Goal: Navigation & Orientation: Find specific page/section

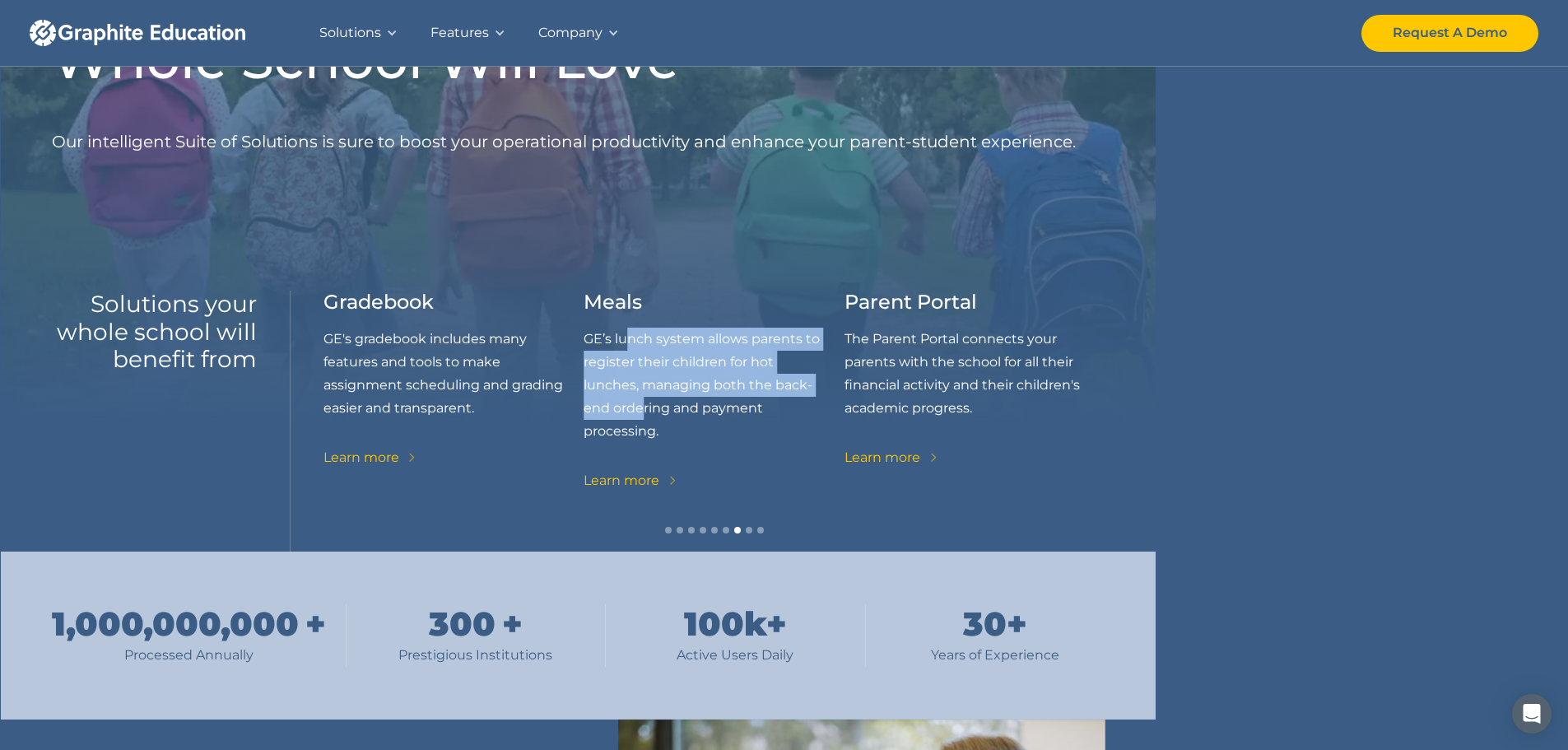
drag, startPoint x: 631, startPoint y: 343, endPoint x: 644, endPoint y: 412, distance: 70.2
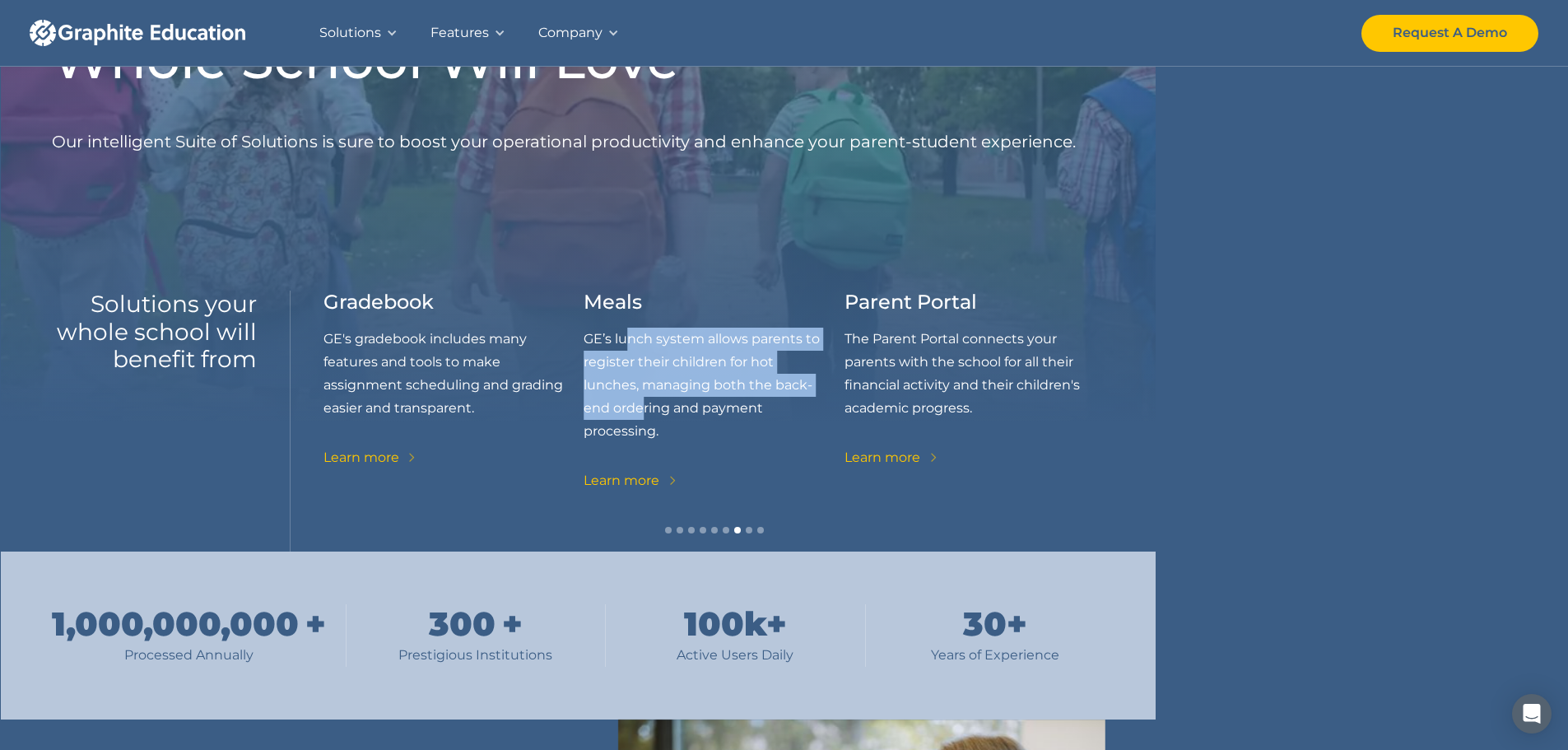
click at [644, 412] on p "GE’s lunch system allows parents to register their children for hot lunches, ma…" at bounding box center [714, 385] width 261 height 115
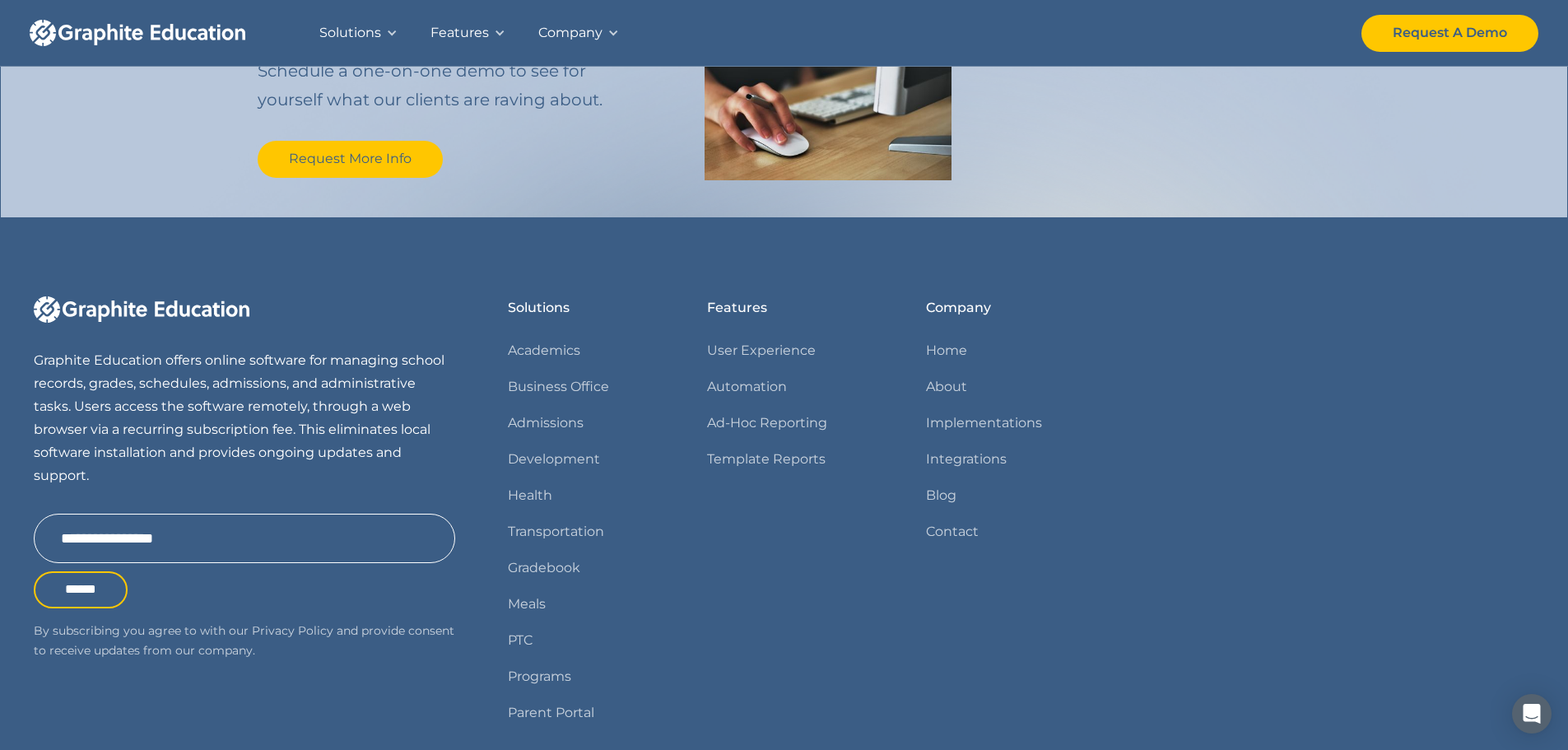
scroll to position [1971, 0]
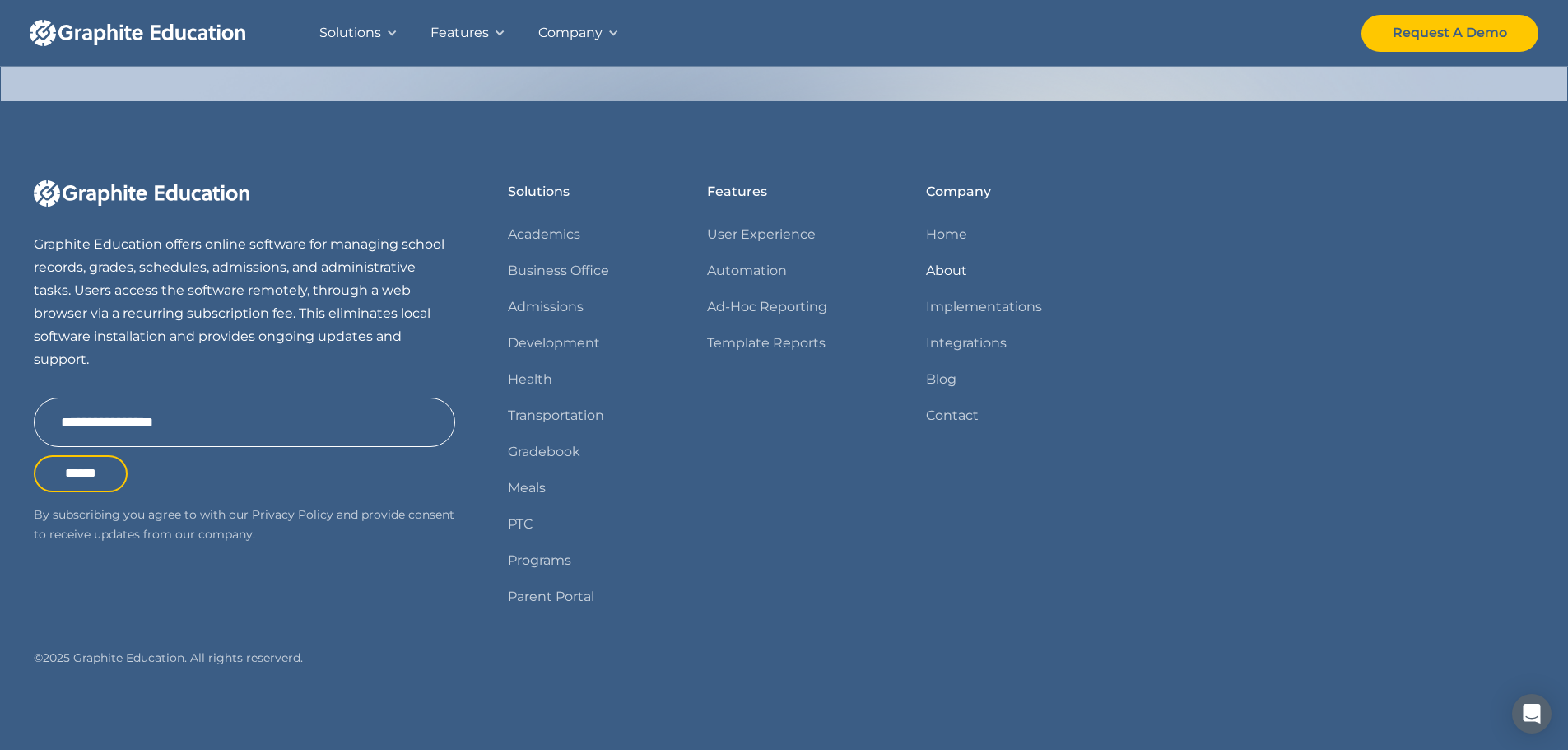
click at [941, 270] on link "About" at bounding box center [947, 271] width 41 height 23
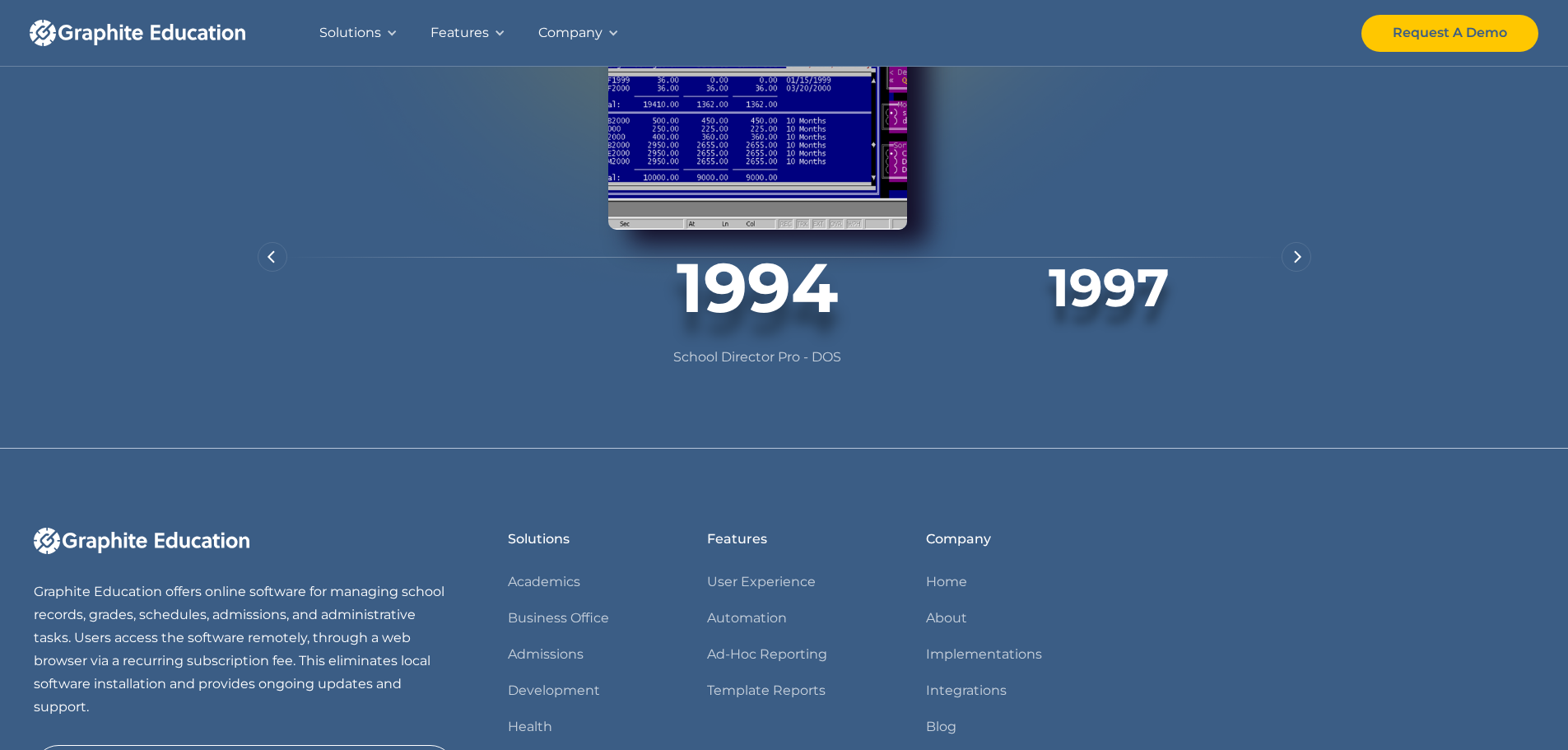
scroll to position [1317, 0]
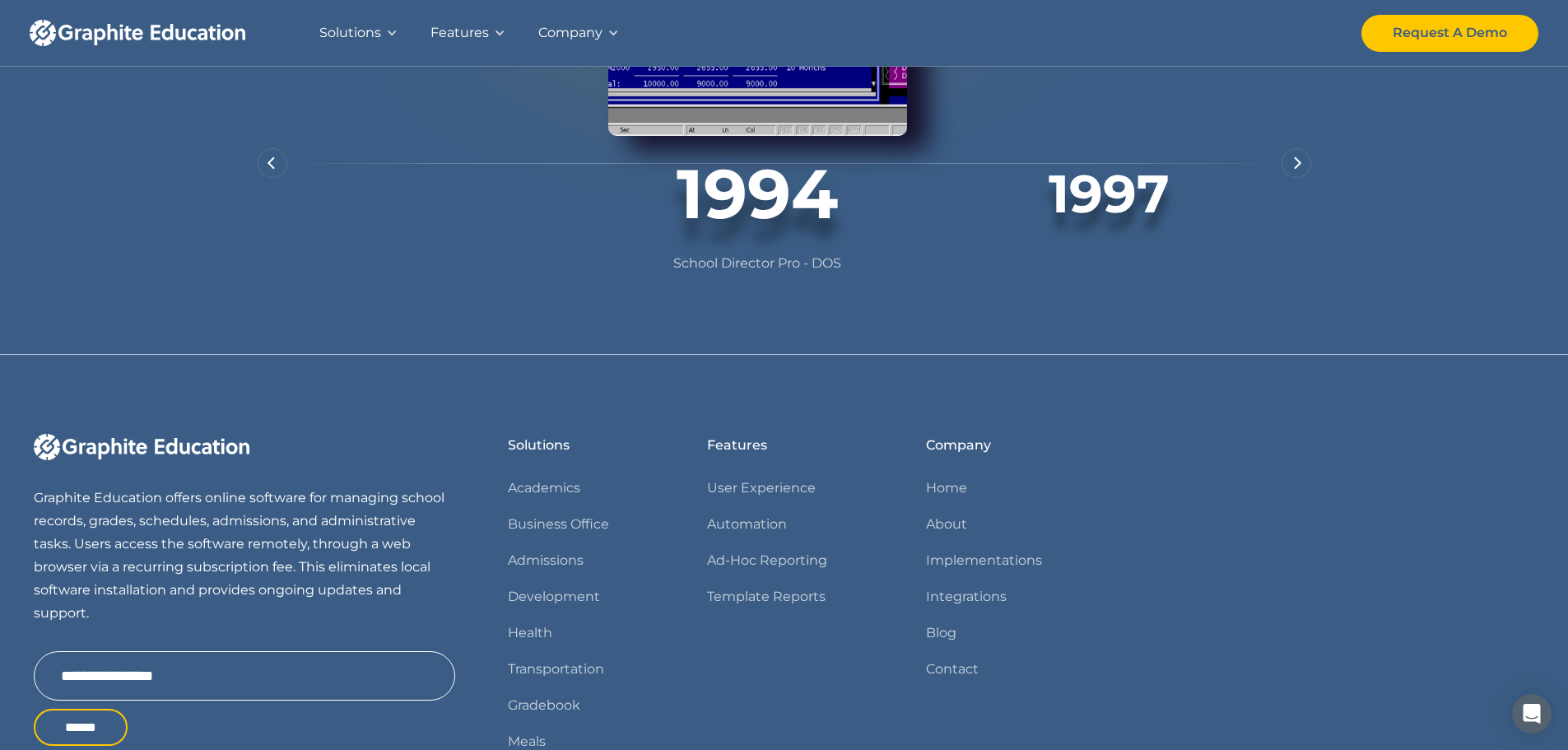
click at [1293, 178] on div "next slide" at bounding box center [1296, 162] width 29 height 29
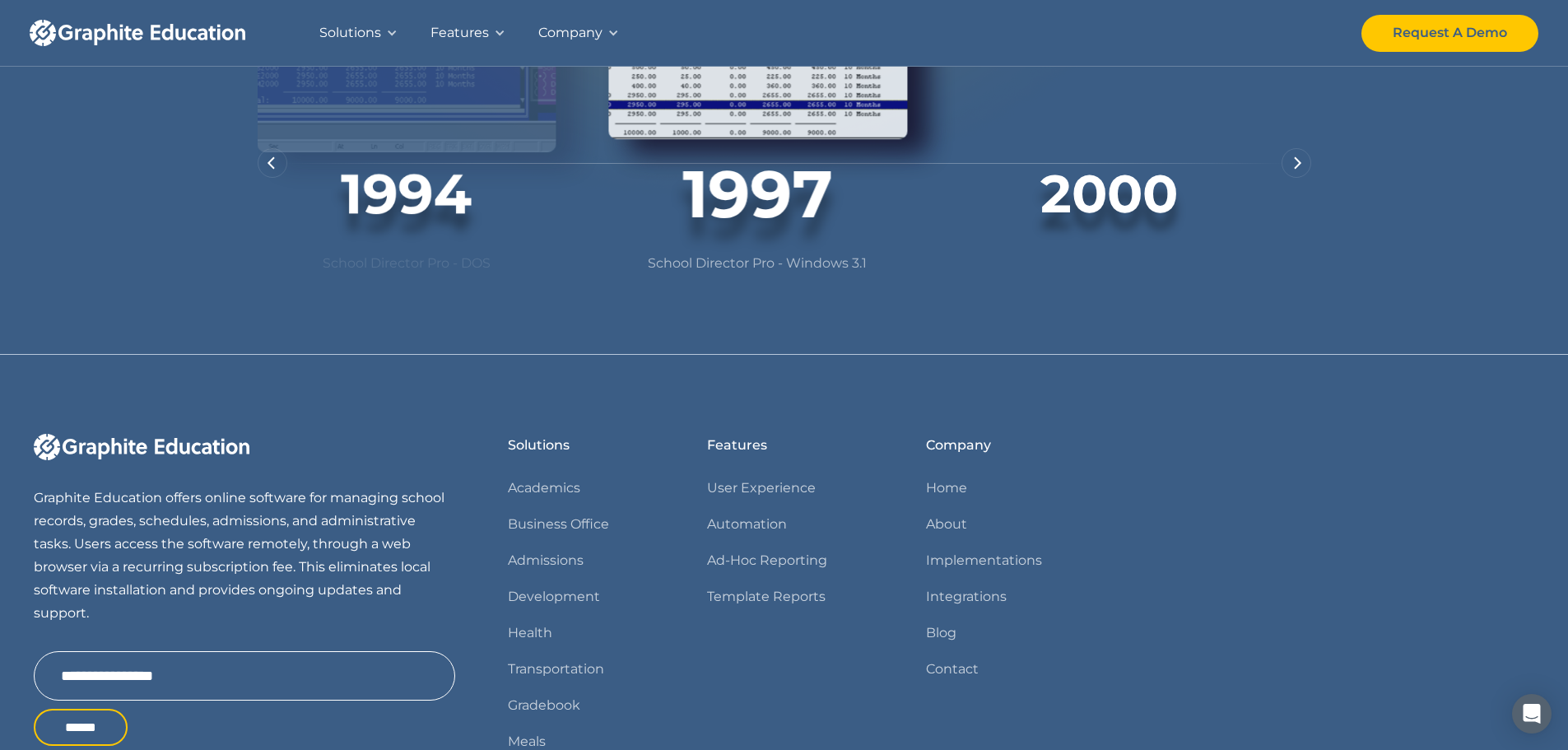
click at [1293, 178] on div "next slide" at bounding box center [1296, 162] width 29 height 29
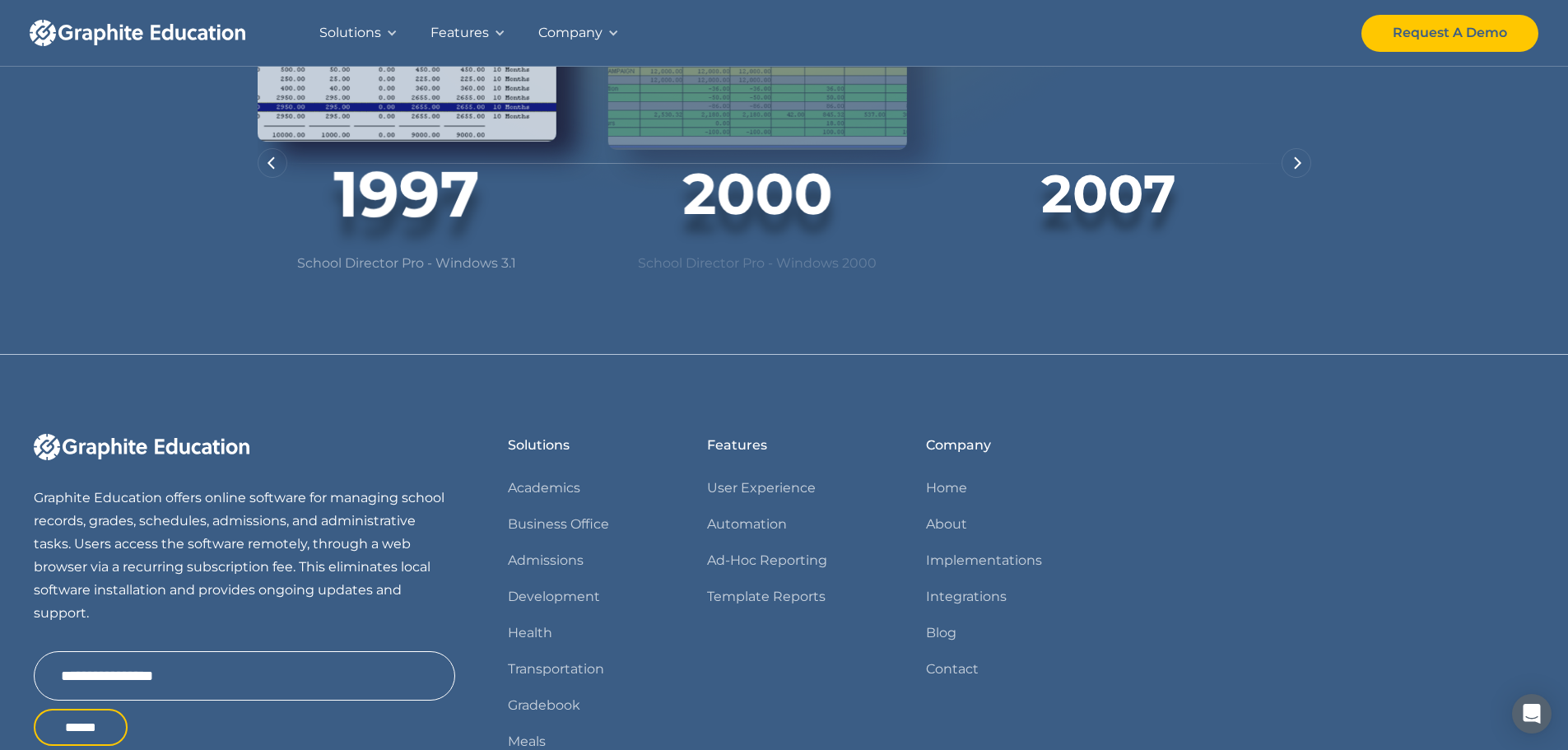
click at [1293, 178] on div "next slide" at bounding box center [1296, 162] width 29 height 29
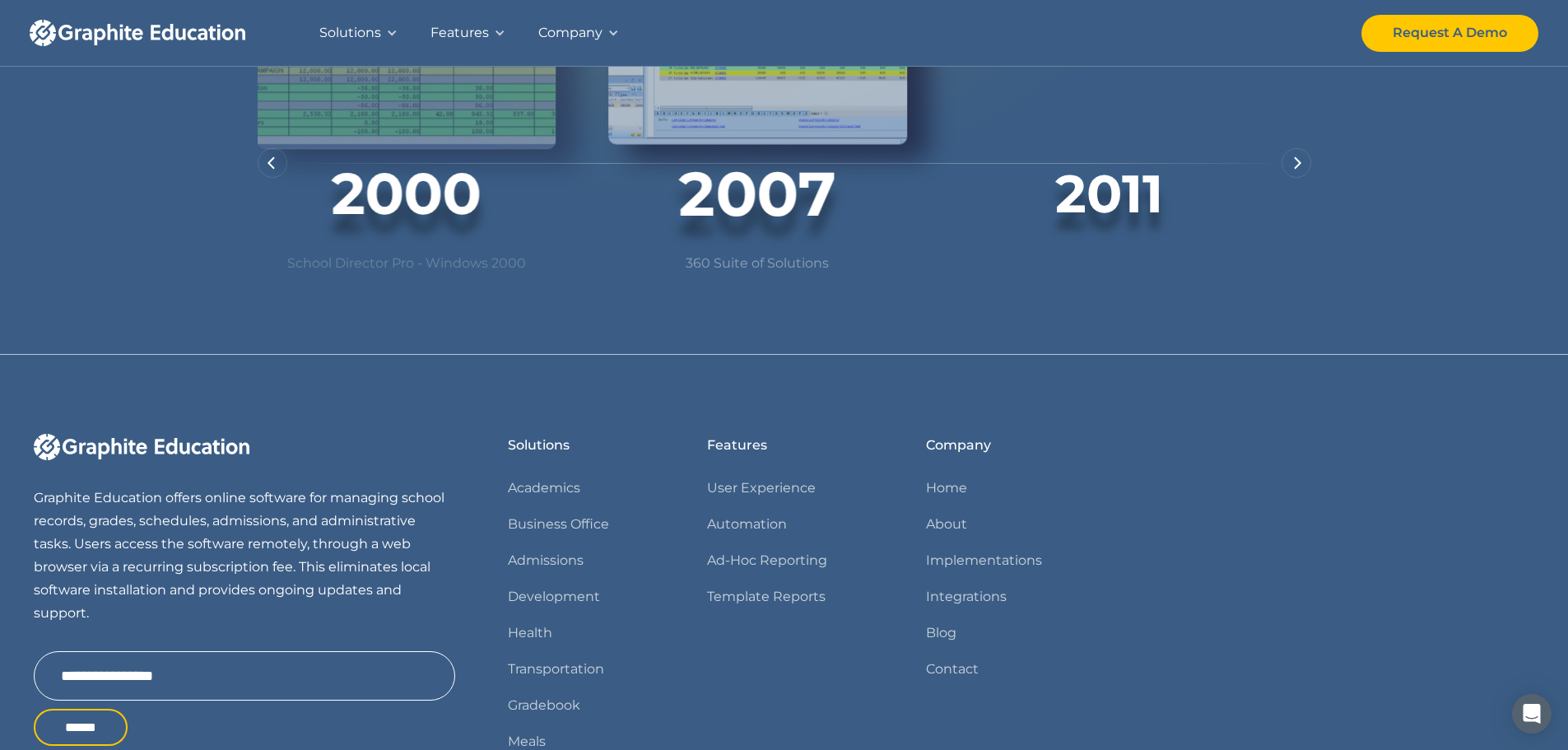
click at [1293, 178] on div "next slide" at bounding box center [1296, 162] width 29 height 29
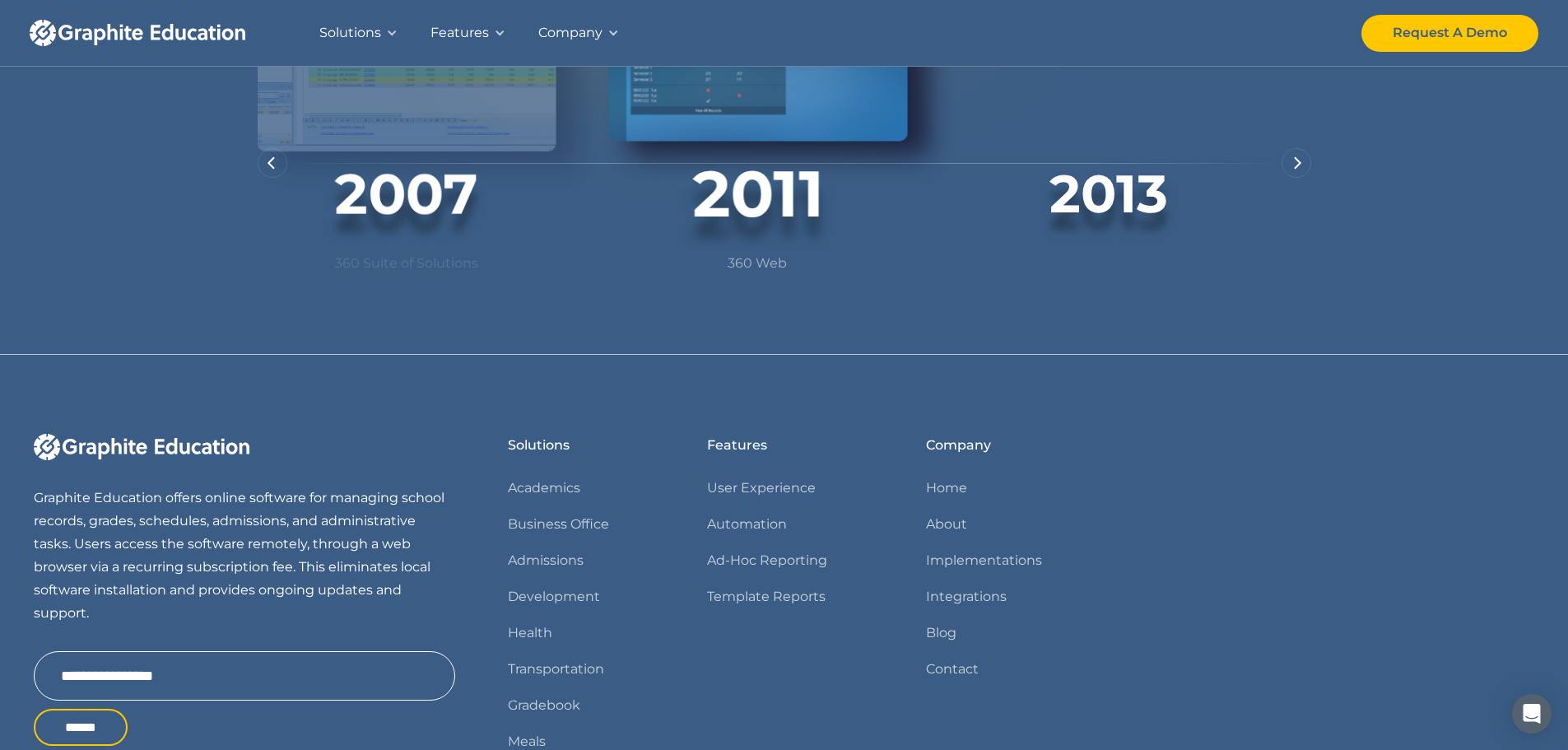
click at [1293, 178] on div "next slide" at bounding box center [1296, 162] width 29 height 29
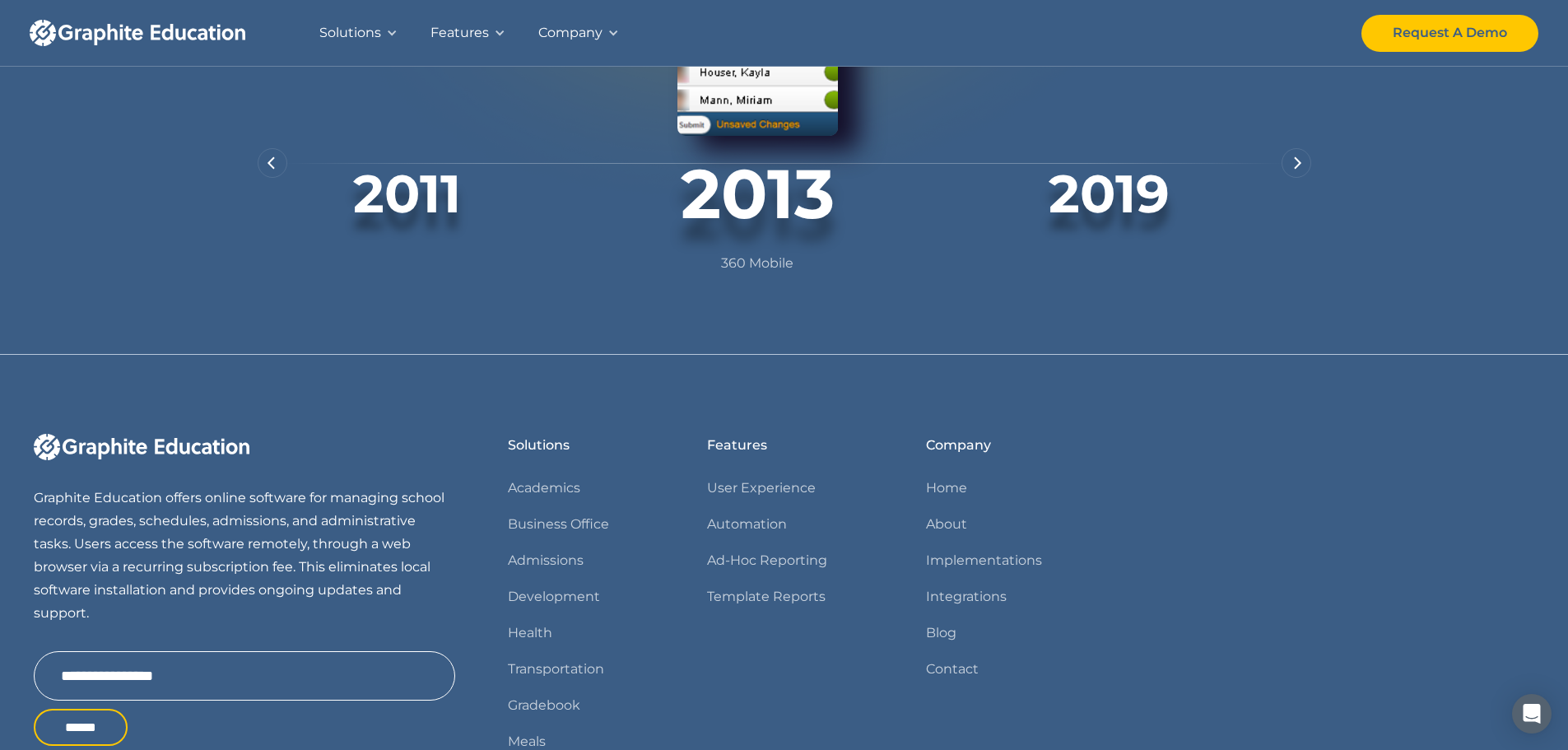
click at [1293, 178] on div "next slide" at bounding box center [1296, 162] width 29 height 29
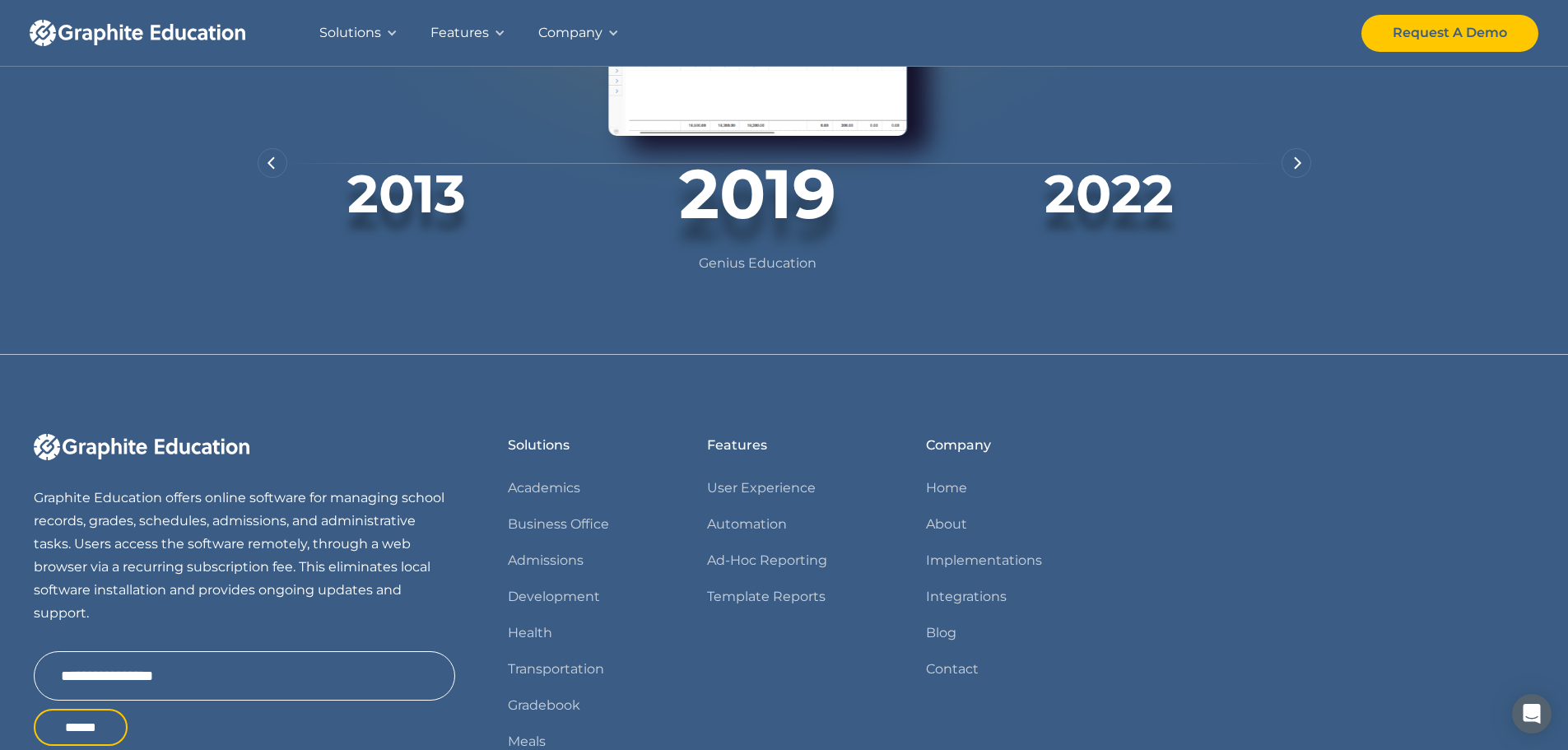
click at [1293, 178] on div "next slide" at bounding box center [1296, 162] width 29 height 29
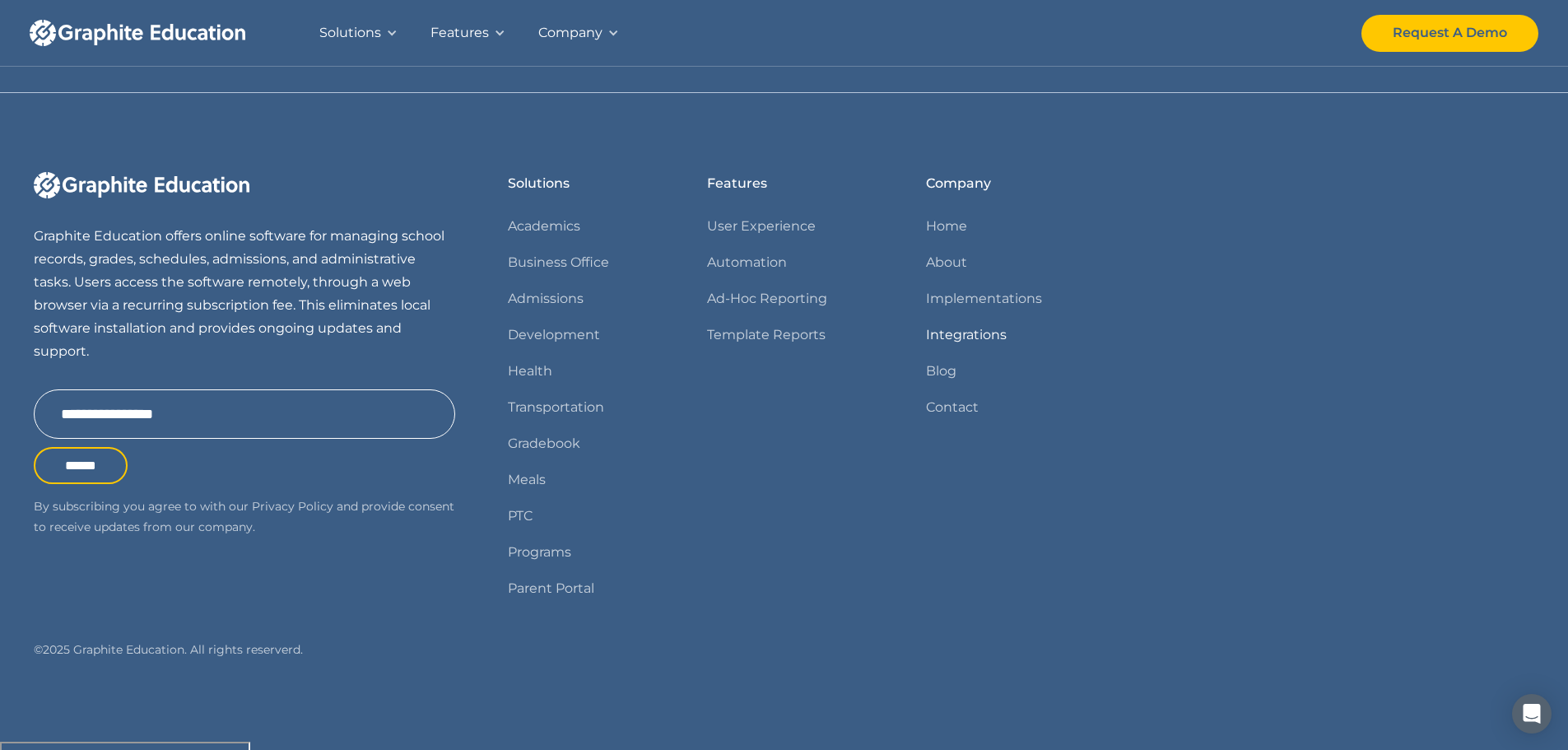
scroll to position [1597, 0]
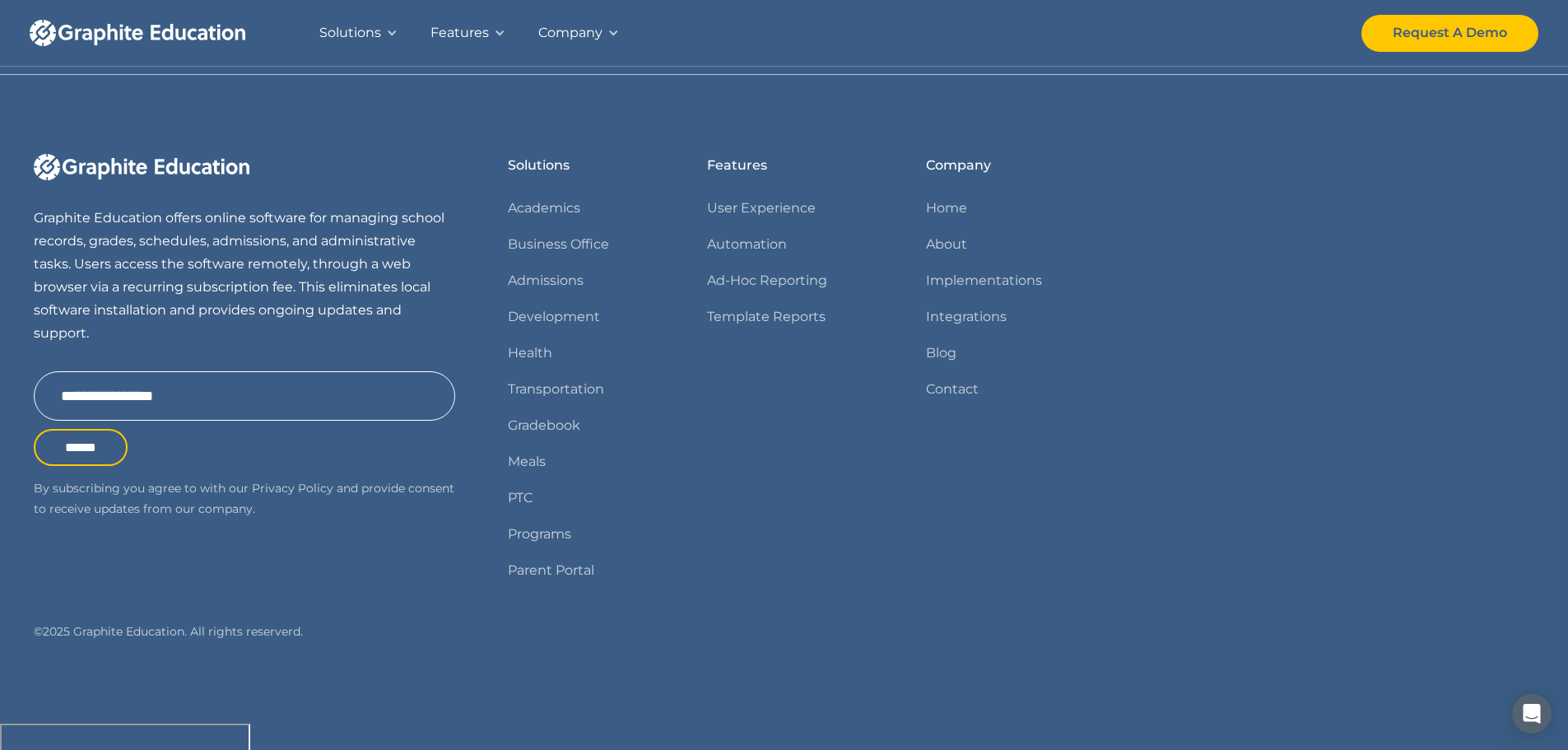
click at [610, 29] on div at bounding box center [613, 33] width 11 height 11
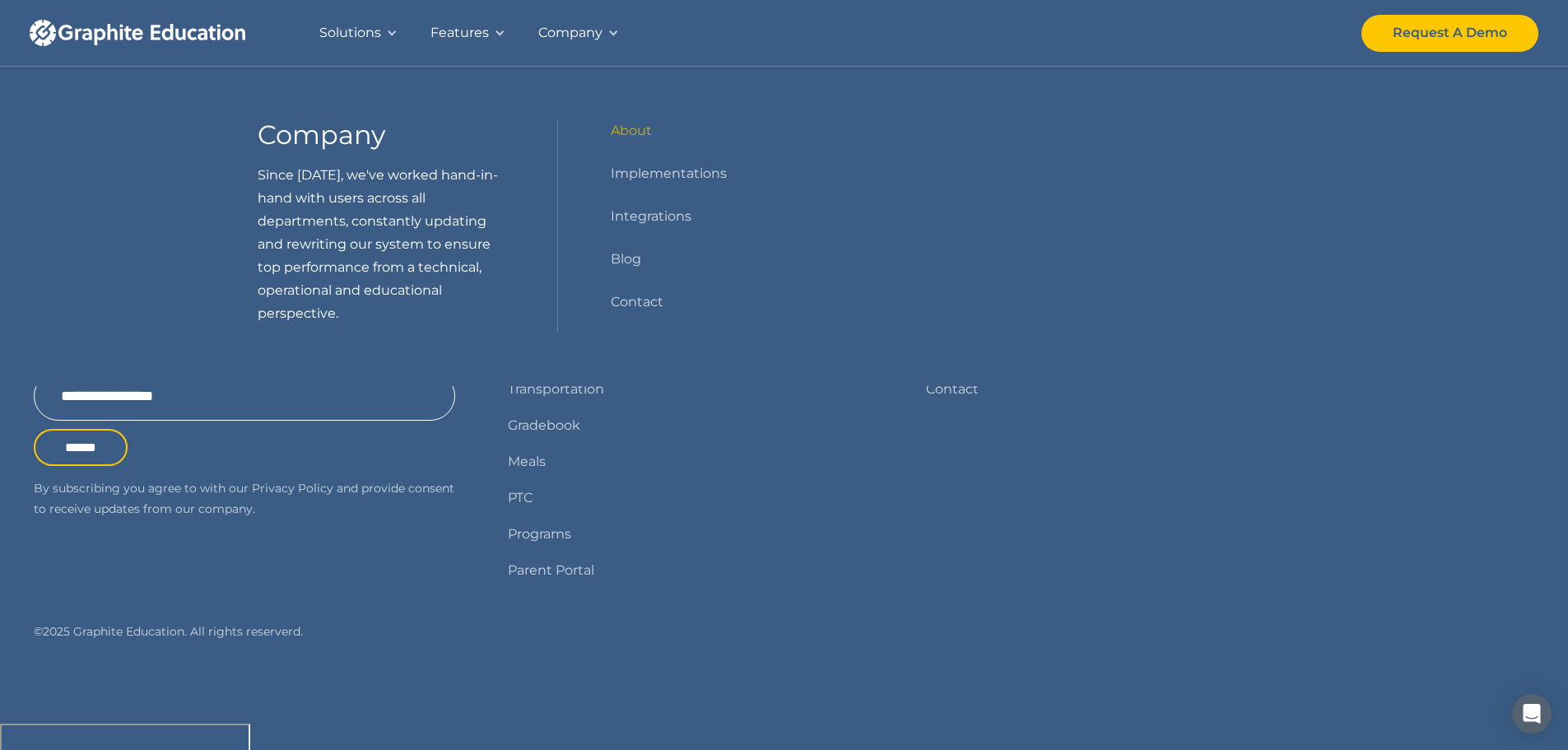
click at [308, 32] on div "Solutions" at bounding box center [358, 33] width 111 height 66
